Goal: Find specific page/section

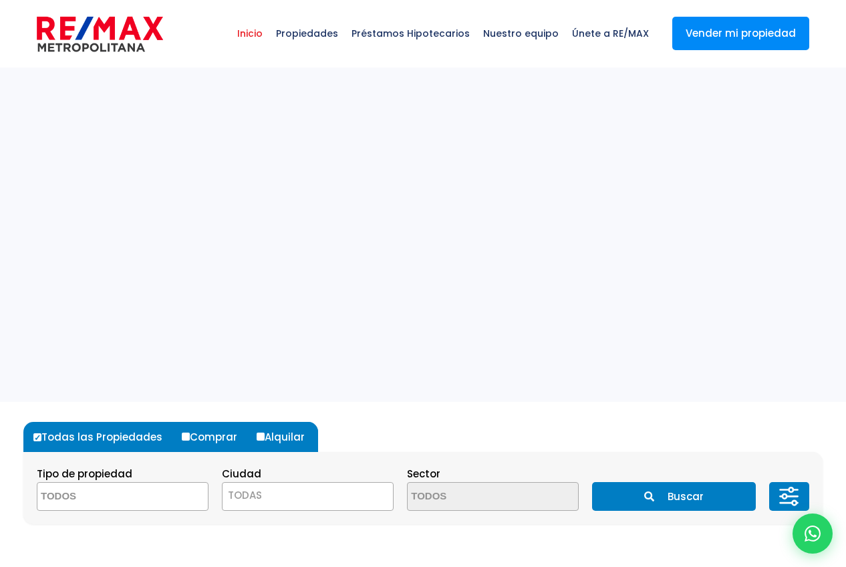
select select
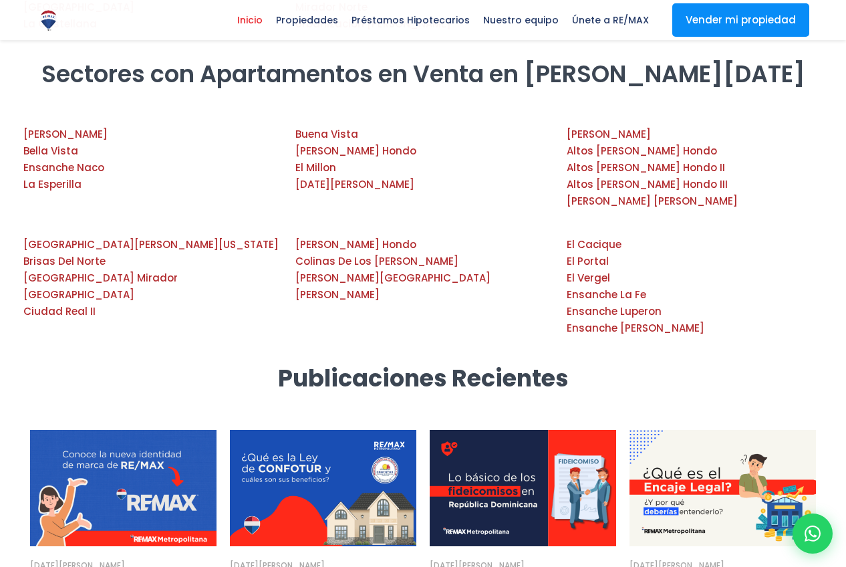
scroll to position [2517, 0]
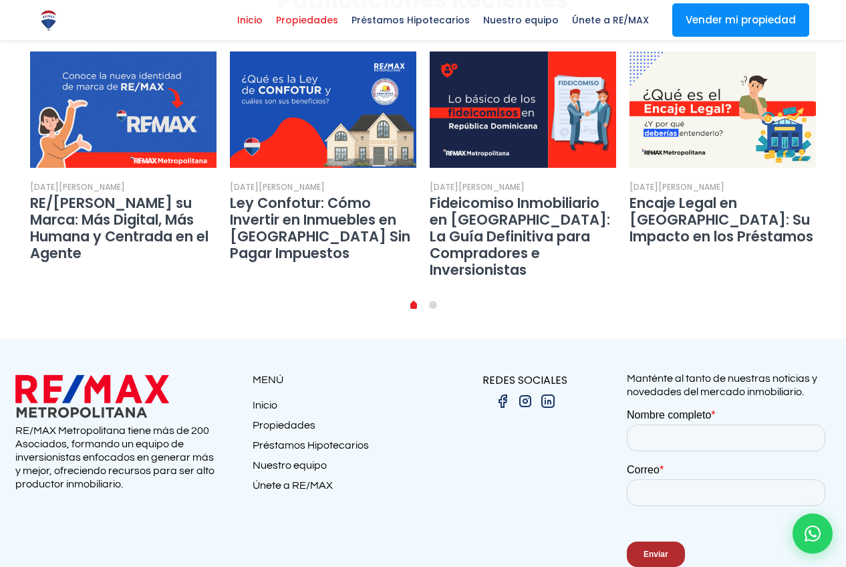
click at [325, 23] on span "Propiedades" at bounding box center [306, 20] width 75 height 20
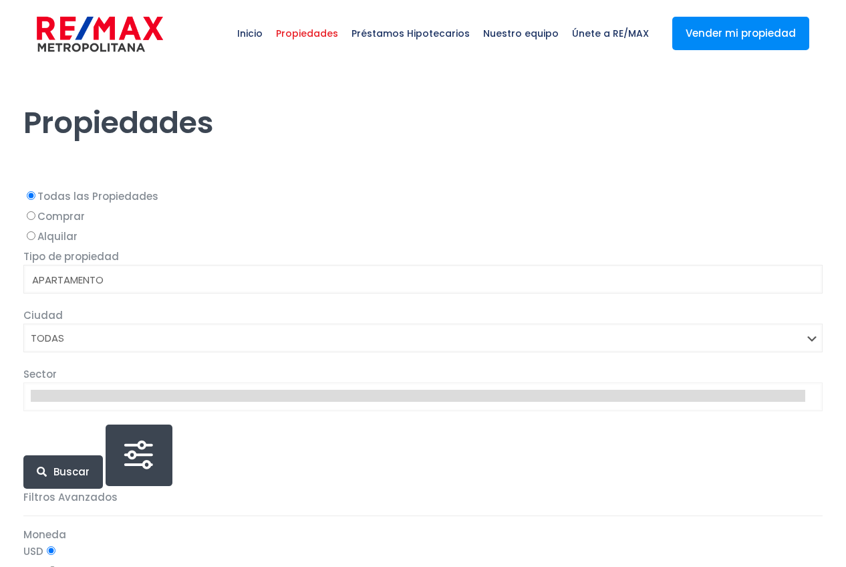
select select
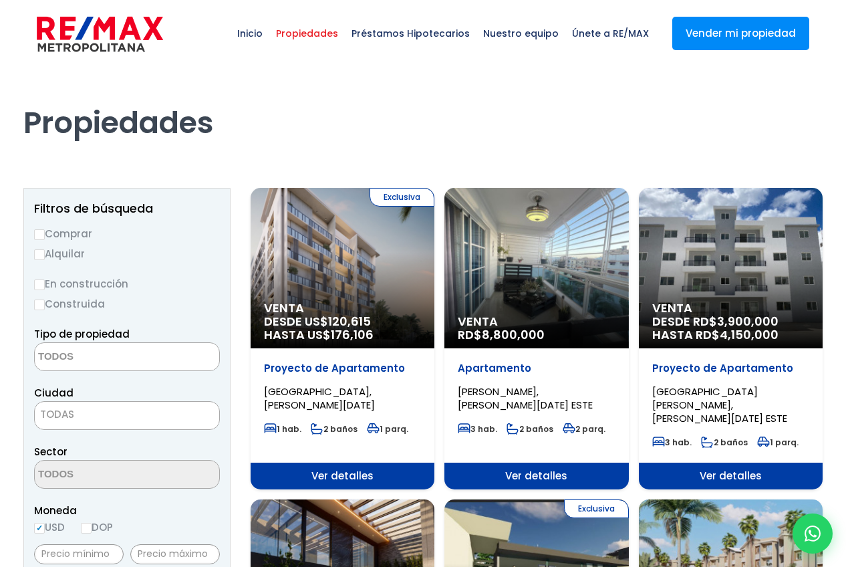
click at [283, 246] on div "Exclusiva Venta DESDE US$ 120,615 HASTA US$ 176,106" at bounding box center [343, 268] width 184 height 160
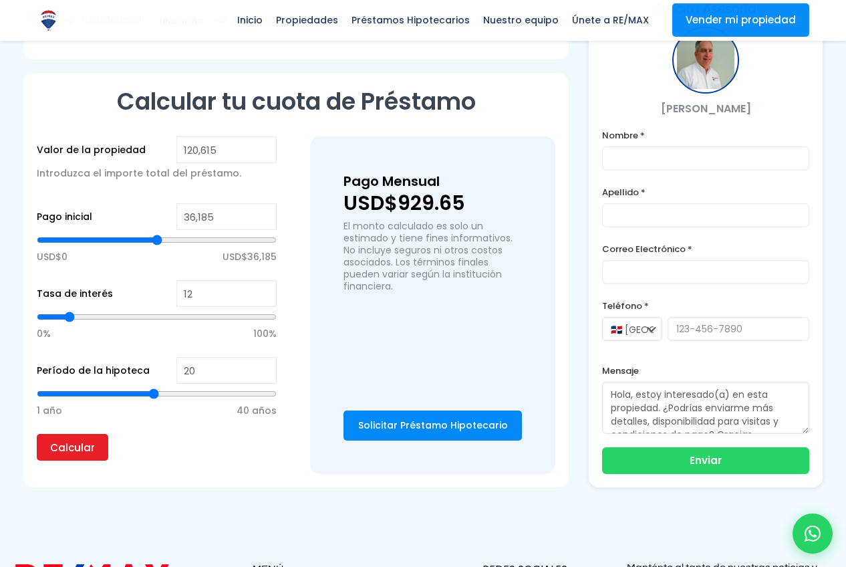
scroll to position [814, 0]
